Goal: Task Accomplishment & Management: Use online tool/utility

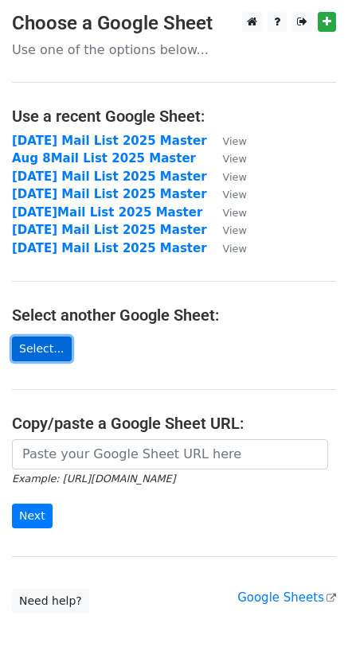
click at [33, 352] on link "Select..." at bounding box center [42, 349] width 60 height 25
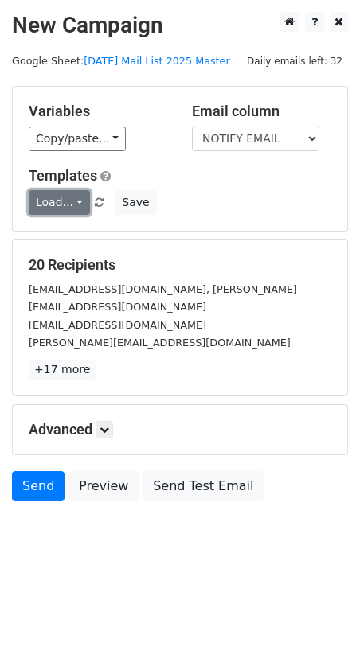
click at [77, 209] on link "Load..." at bounding box center [59, 202] width 61 height 25
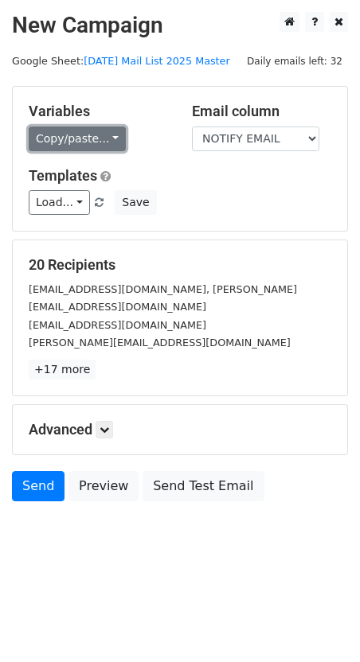
click at [71, 132] on link "Copy/paste..." at bounding box center [77, 139] width 97 height 25
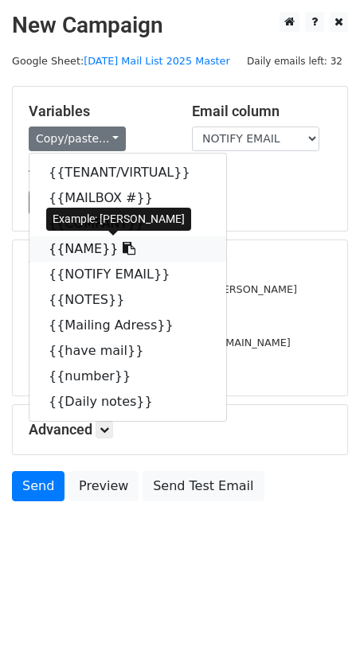
click at [75, 253] on link "{{NAME}}" at bounding box center [127, 248] width 197 height 25
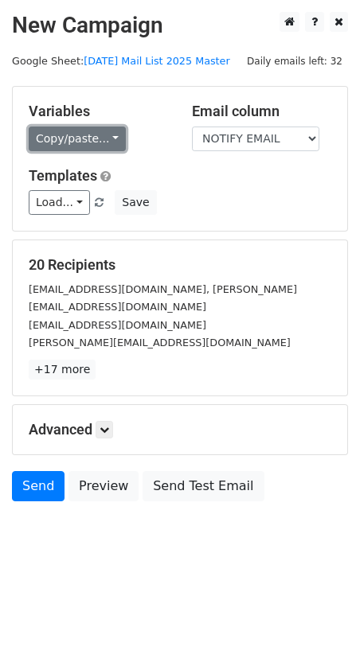
click at [87, 146] on link "Copy/paste..." at bounding box center [77, 139] width 97 height 25
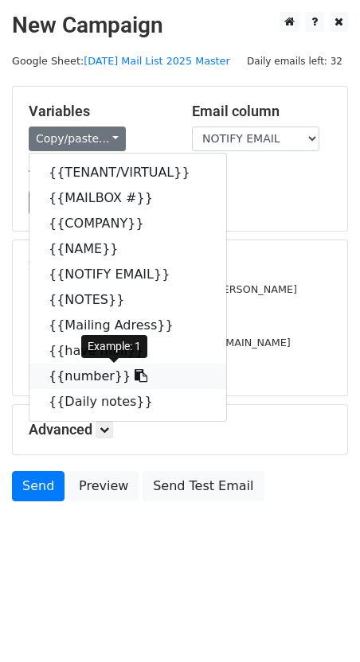
click at [89, 376] on link "{{number}}" at bounding box center [127, 376] width 197 height 25
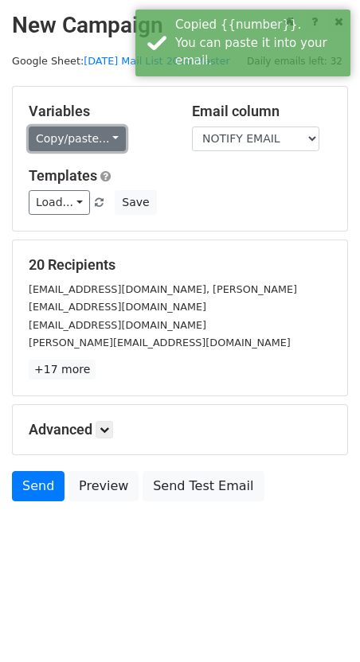
click at [88, 133] on link "Copy/paste..." at bounding box center [77, 139] width 97 height 25
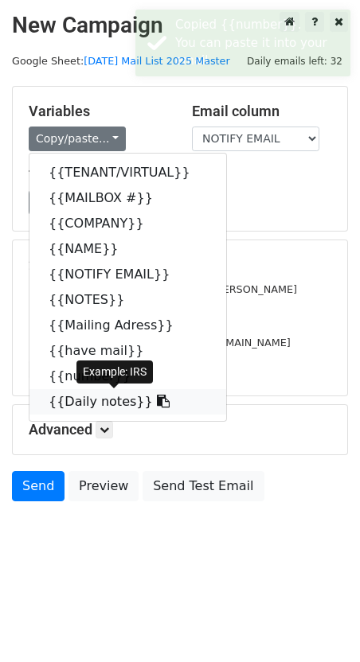
click at [90, 404] on link "{{Daily notes}}" at bounding box center [127, 401] width 197 height 25
